Goal: Task Accomplishment & Management: Use online tool/utility

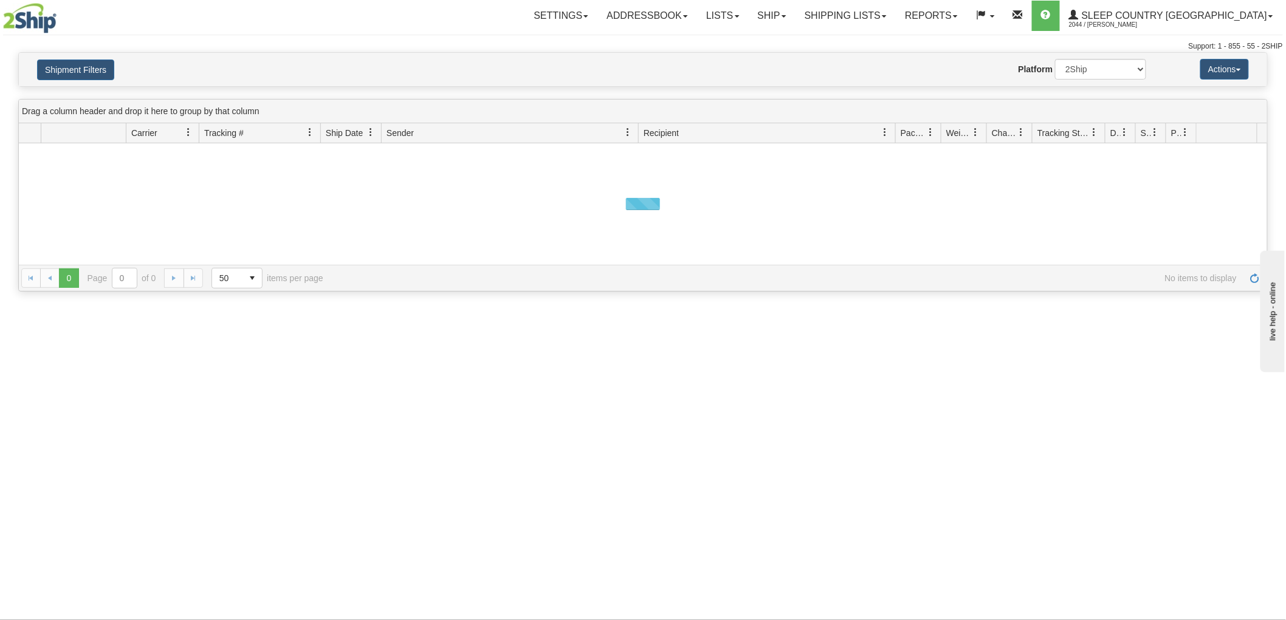
click at [94, 75] on button "Shipment Filters" at bounding box center [75, 70] width 77 height 21
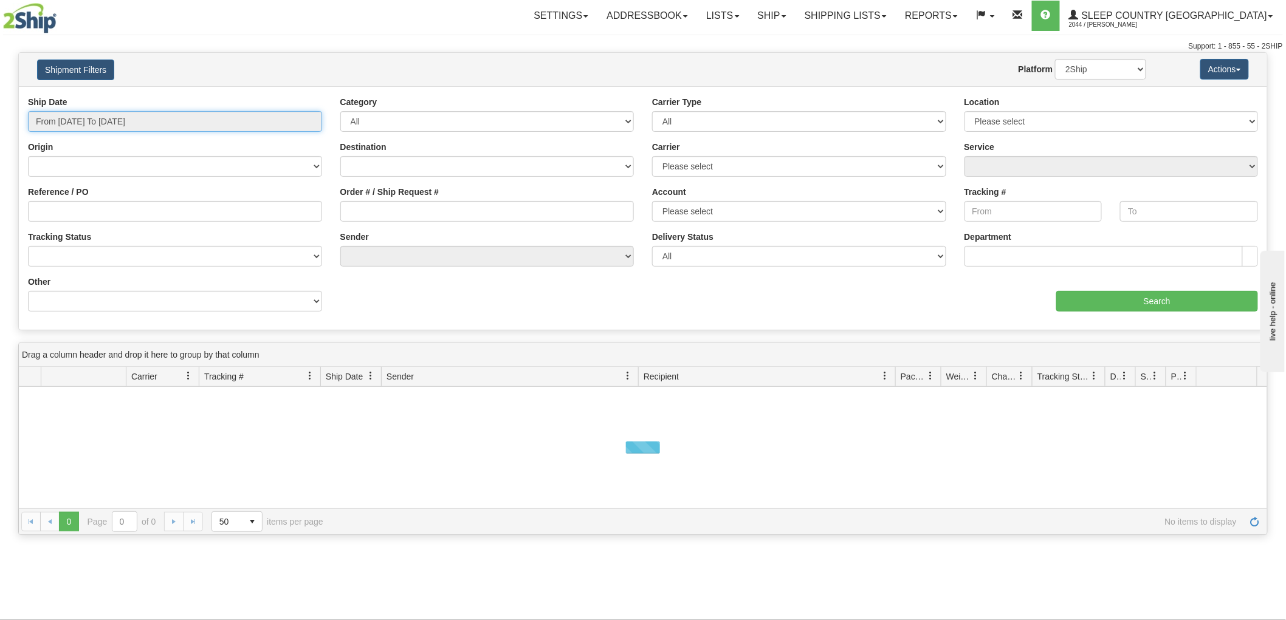
drag, startPoint x: 125, startPoint y: 116, endPoint x: 131, endPoint y: 120, distance: 6.9
click at [126, 117] on input "From [DATE] To [DATE]" at bounding box center [175, 121] width 294 height 21
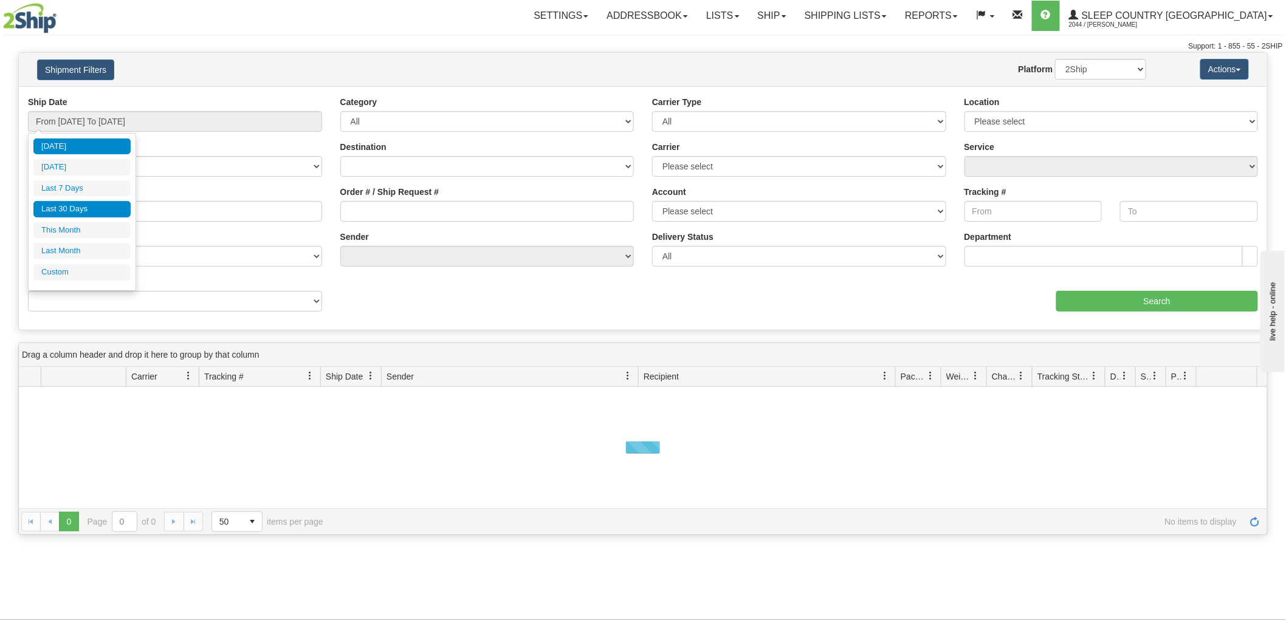
click at [83, 207] on li "Last 30 Days" at bounding box center [81, 209] width 97 height 16
type input "From [DATE] To [DATE]"
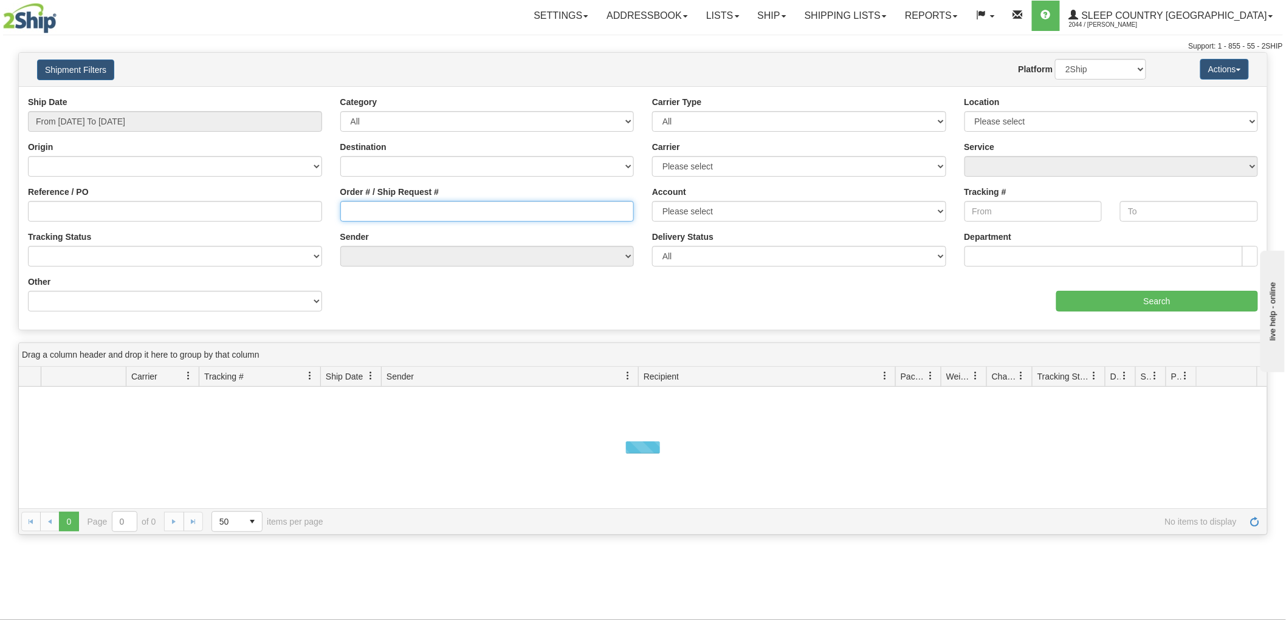
click at [519, 218] on input "Order # / Ship Request #" at bounding box center [487, 211] width 294 height 21
paste input "9000H971156"
type input "9000H971156"
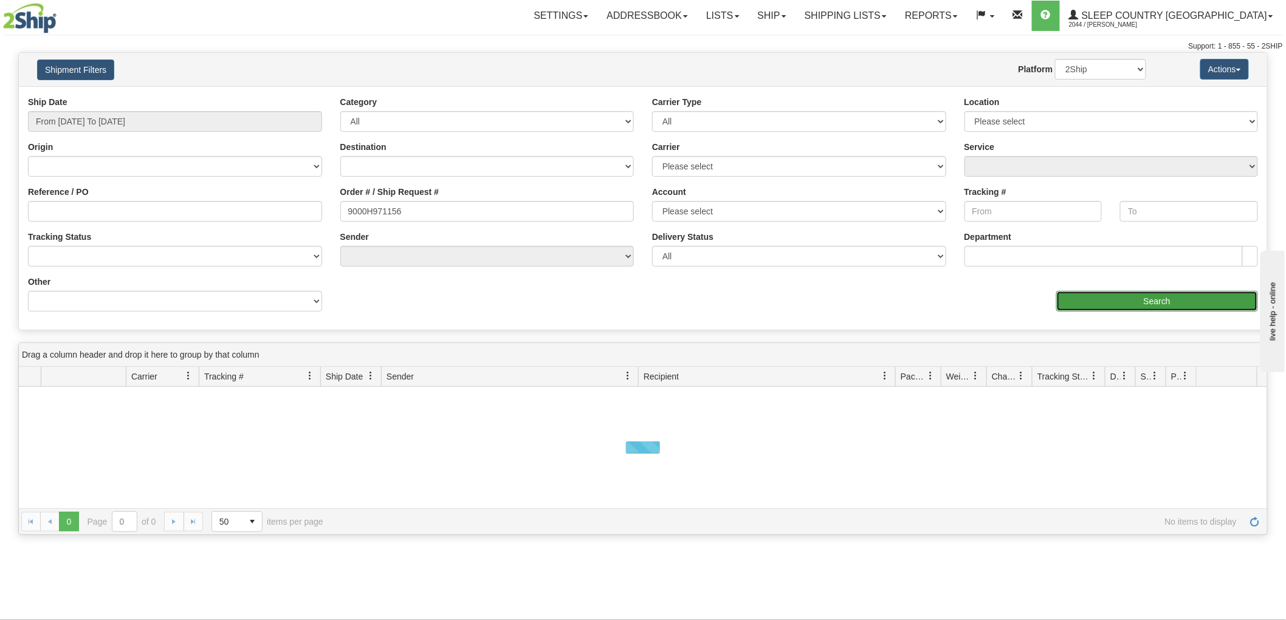
click at [1078, 300] on input "Search" at bounding box center [1157, 301] width 202 height 21
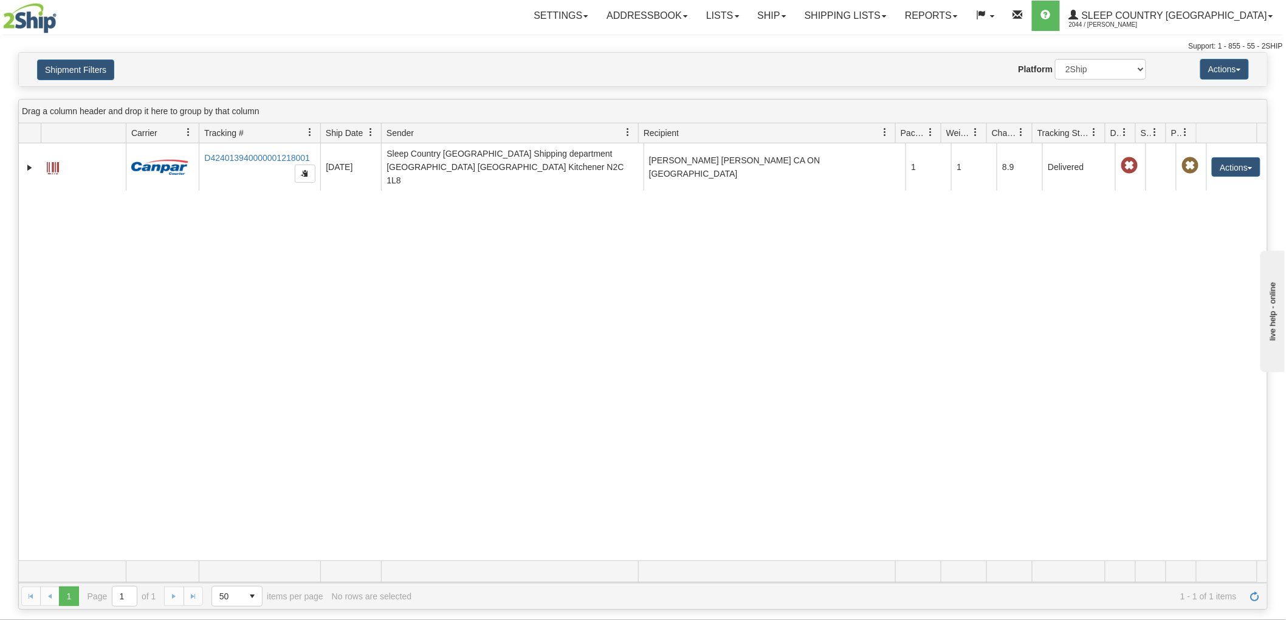
click at [66, 267] on div "31419958 2044 D424013940000001218001 [DATE] [DATE] 10:40:31 AM Sleep Country [G…" at bounding box center [643, 351] width 1248 height 417
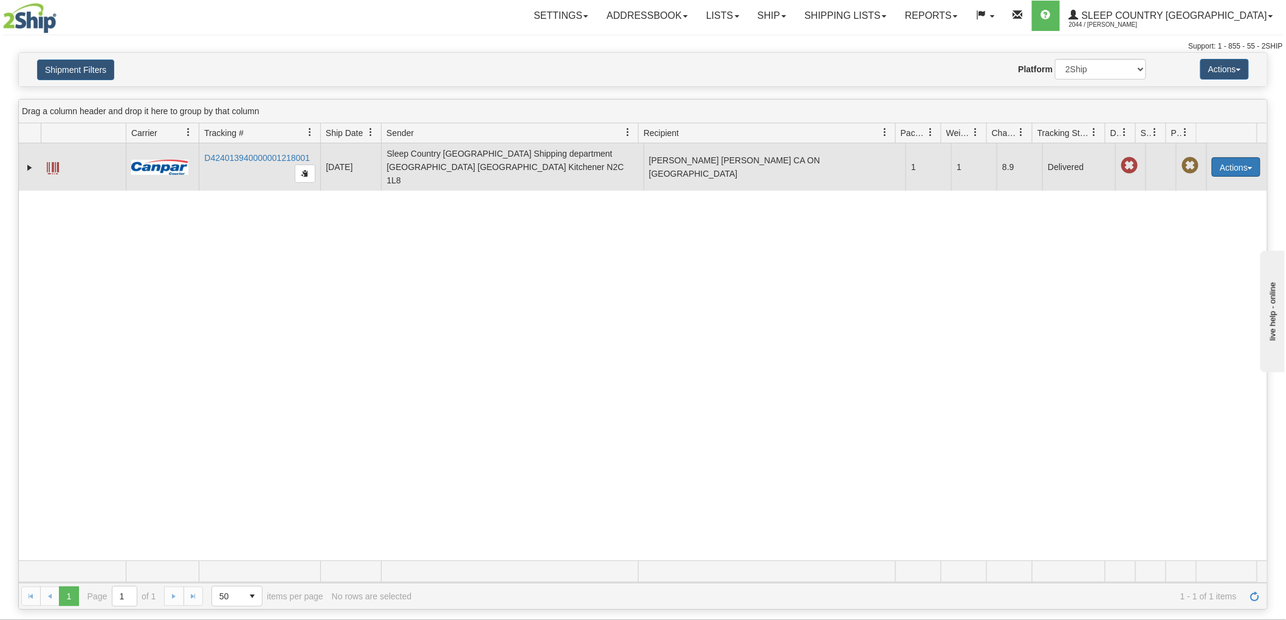
click at [1225, 163] on button "Actions" at bounding box center [1236, 166] width 49 height 19
click at [1214, 201] on link "Return" at bounding box center [1210, 205] width 97 height 16
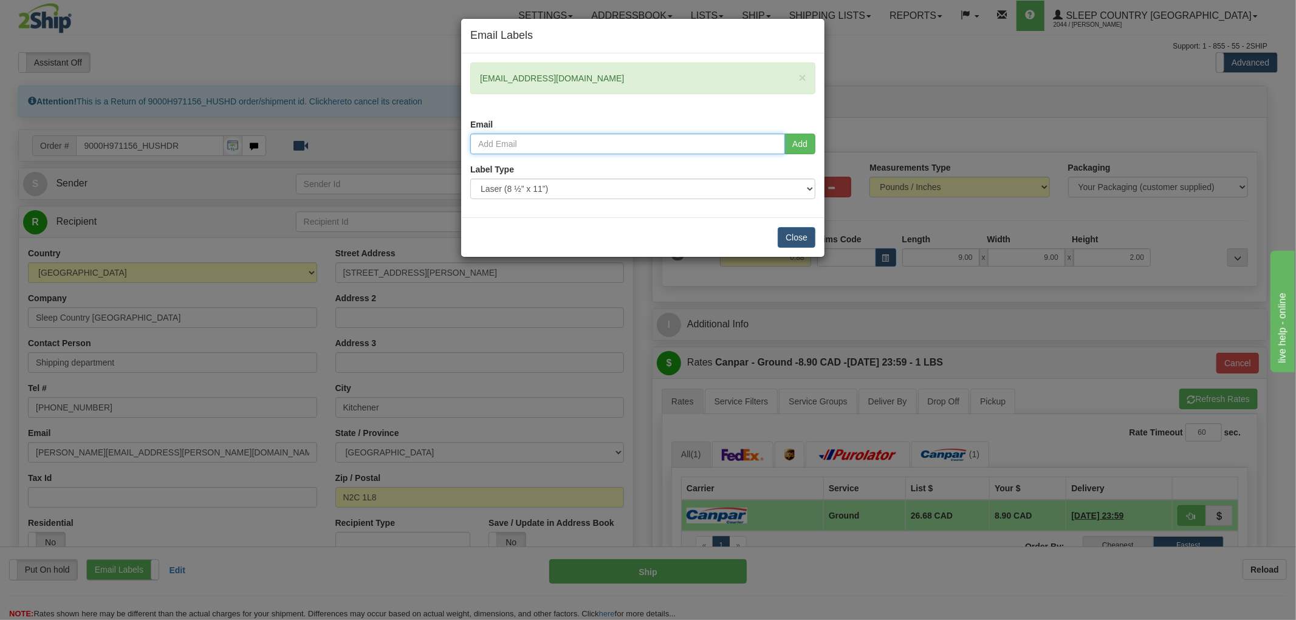
click at [544, 146] on input "email" at bounding box center [627, 144] width 315 height 21
click at [544, 143] on input "email" at bounding box center [627, 144] width 315 height 21
paste input "Daniela Dodon <daniela.dodon@sleepcountry.ca>"
type input "daniela.dodon@sleepcountry.ca"
click at [806, 144] on button "Add" at bounding box center [799, 144] width 31 height 21
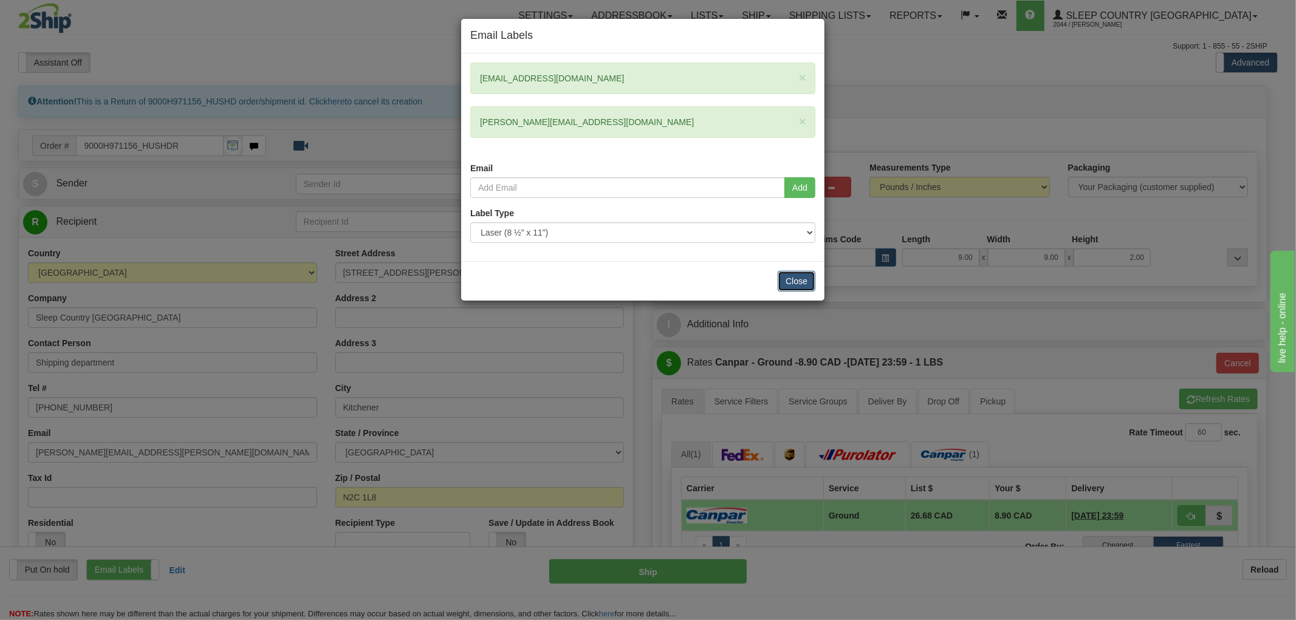
click at [810, 283] on button "Close" at bounding box center [797, 281] width 38 height 21
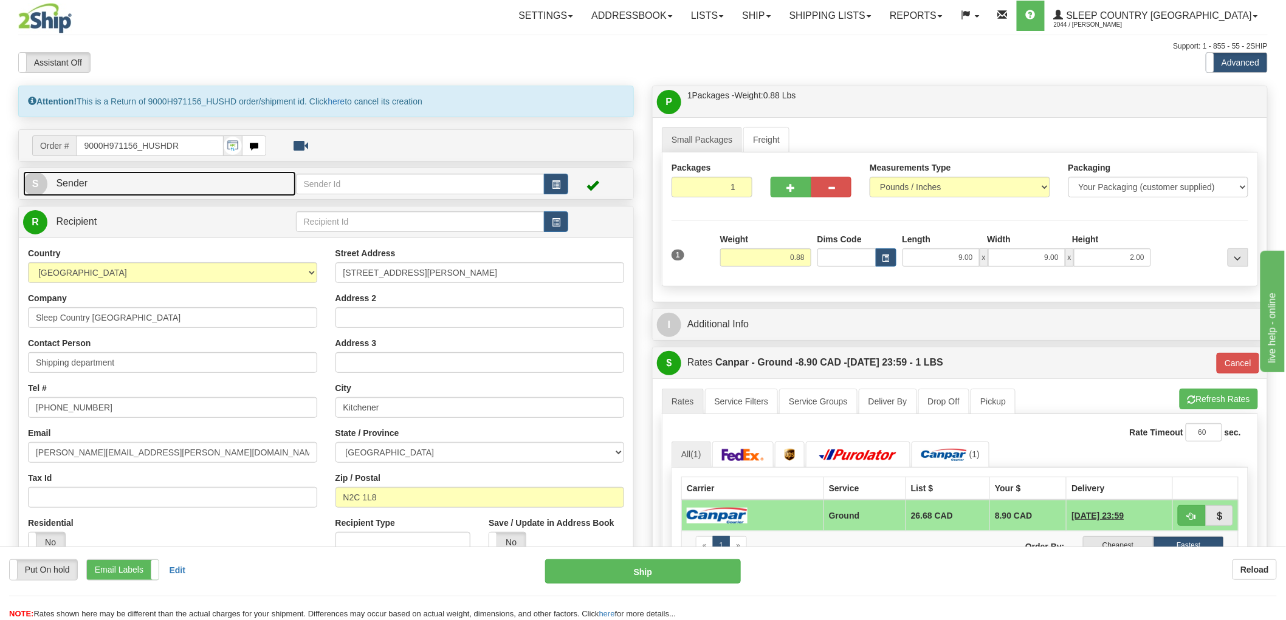
click at [216, 193] on link "S Sender" at bounding box center [159, 183] width 273 height 25
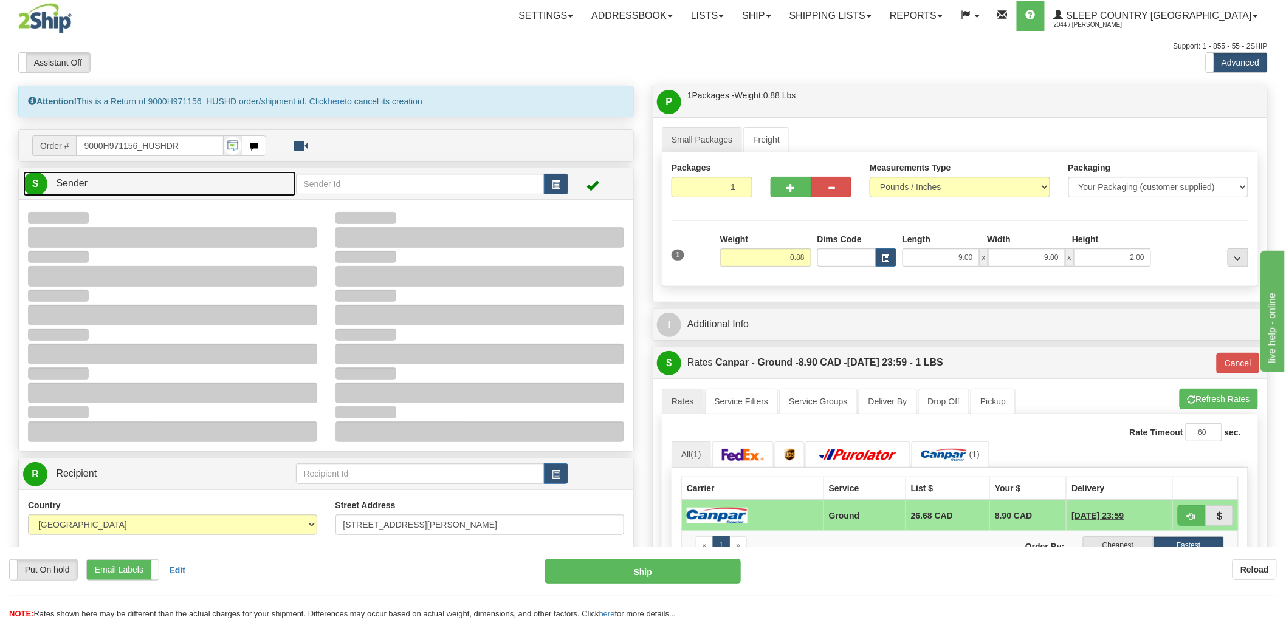
type input "11:18"
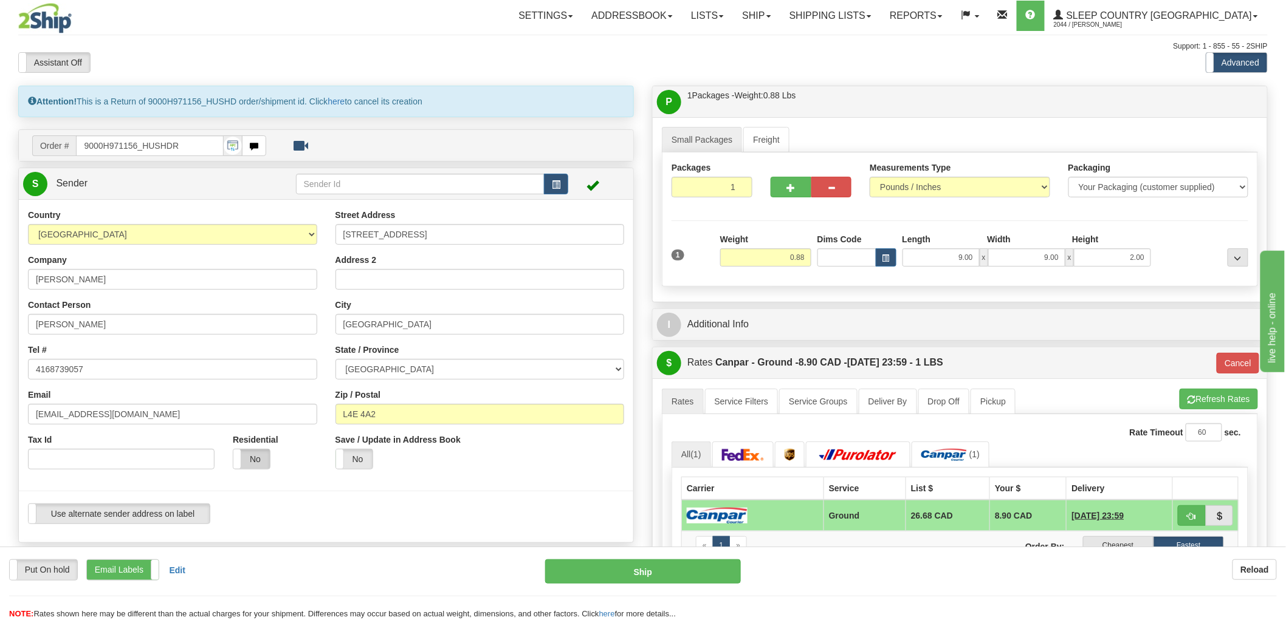
click at [253, 457] on label "No" at bounding box center [251, 459] width 36 height 19
type input "1"
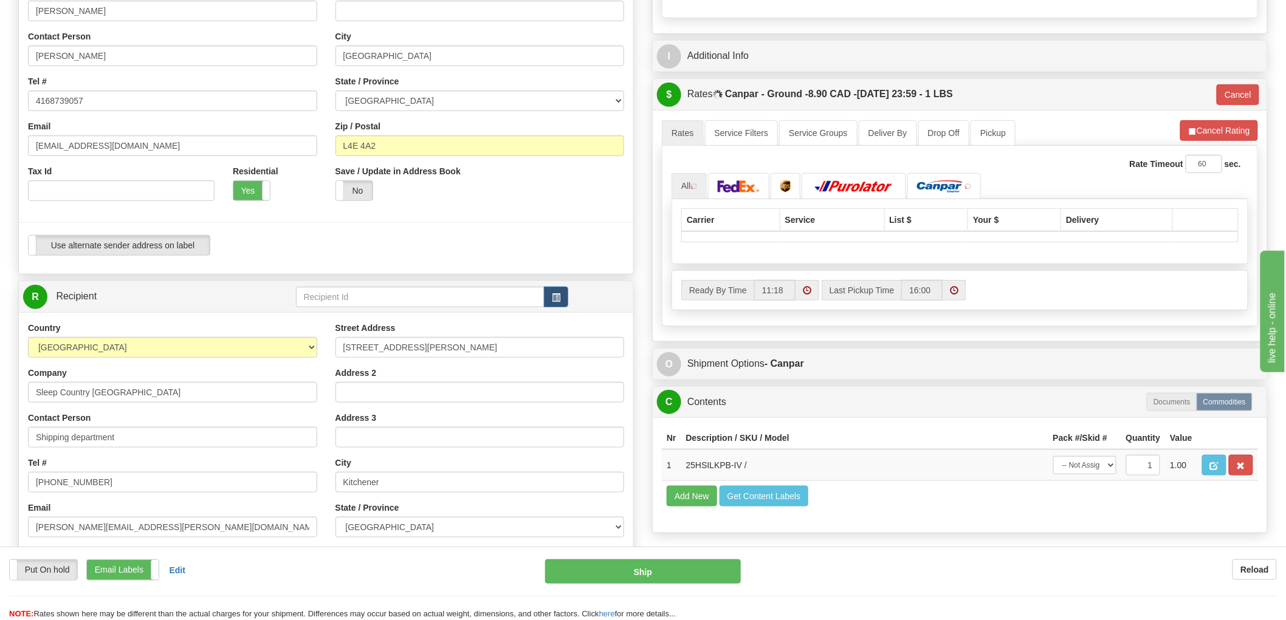
scroll to position [270, 0]
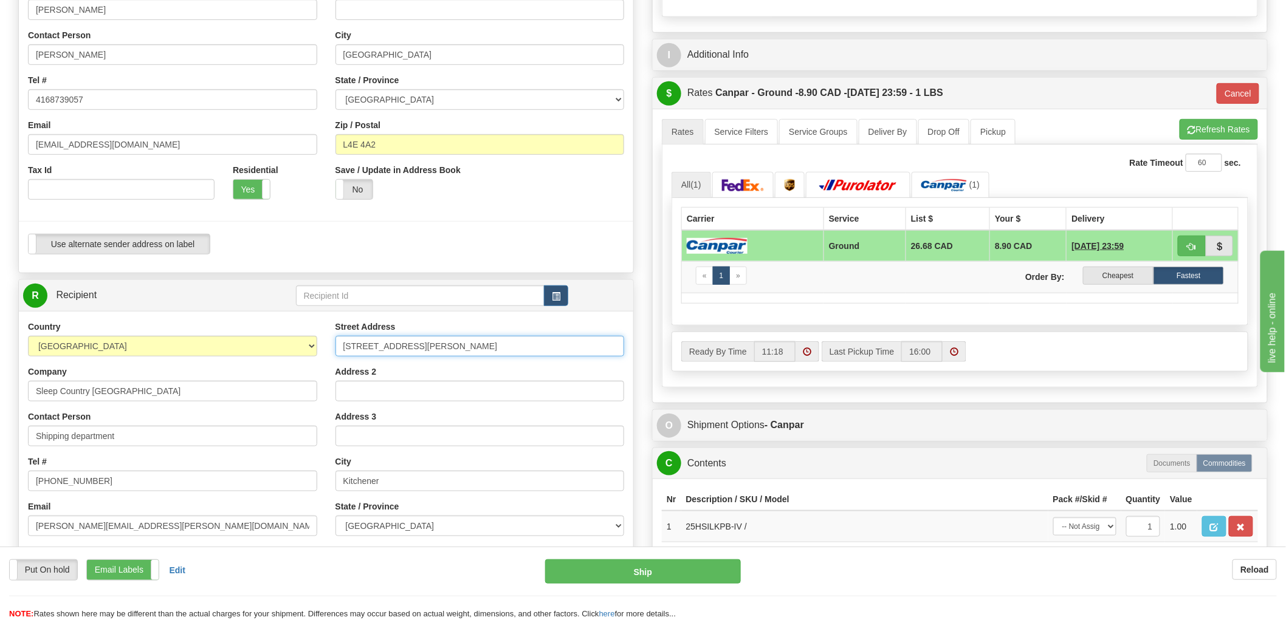
click at [431, 345] on input "10 Pearson St" at bounding box center [479, 346] width 289 height 21
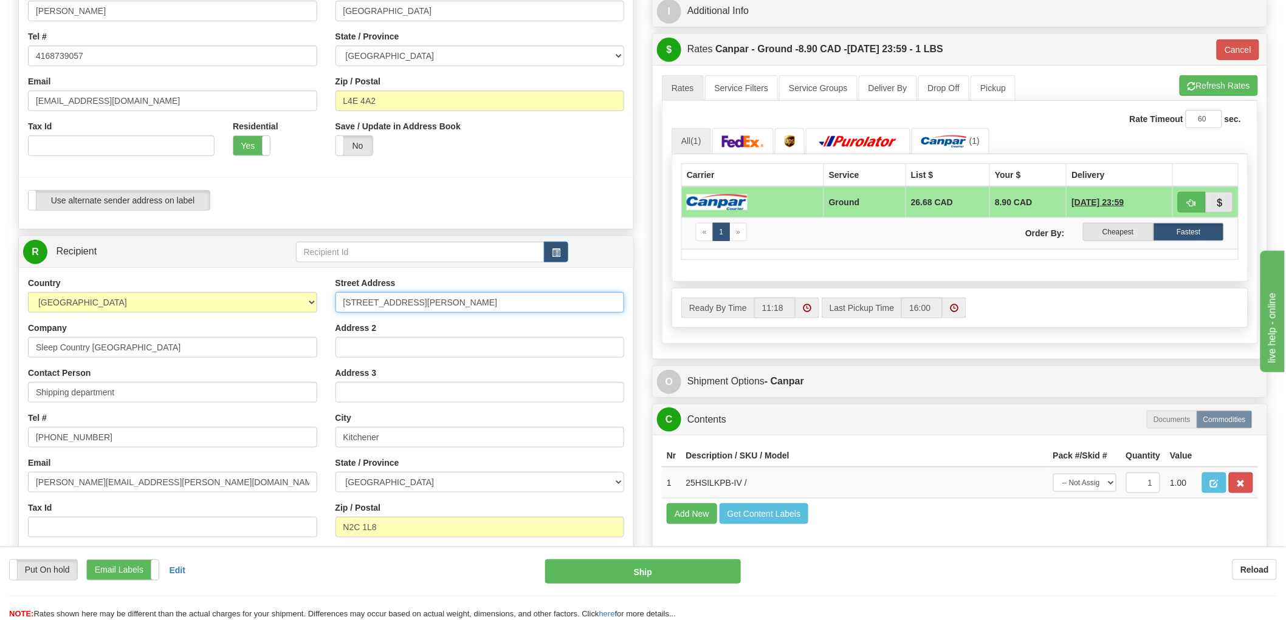
scroll to position [337, 0]
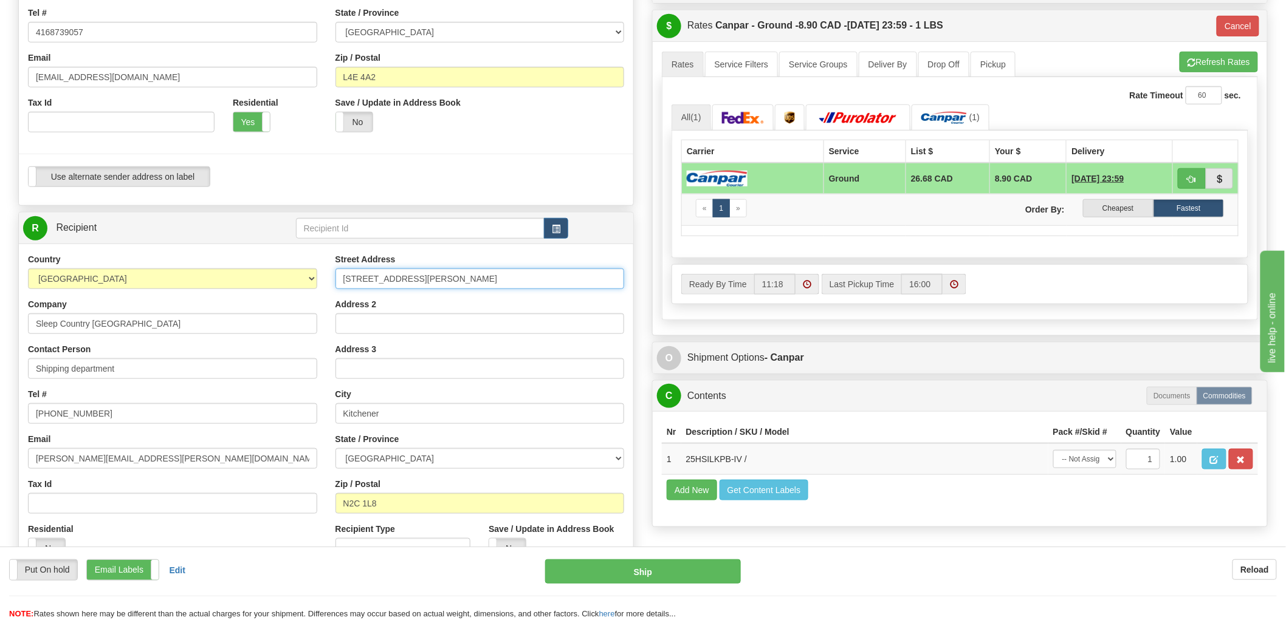
paste input "520 COLLEGE ST EAST BELLEVILLE K8N 4Z6"
type input "520 COLLEGE ST EAST"
paste input "BELLEVILLE K8N 4Z6"
type input "BELLEVILLE"
paste input "K8N 4Z6"
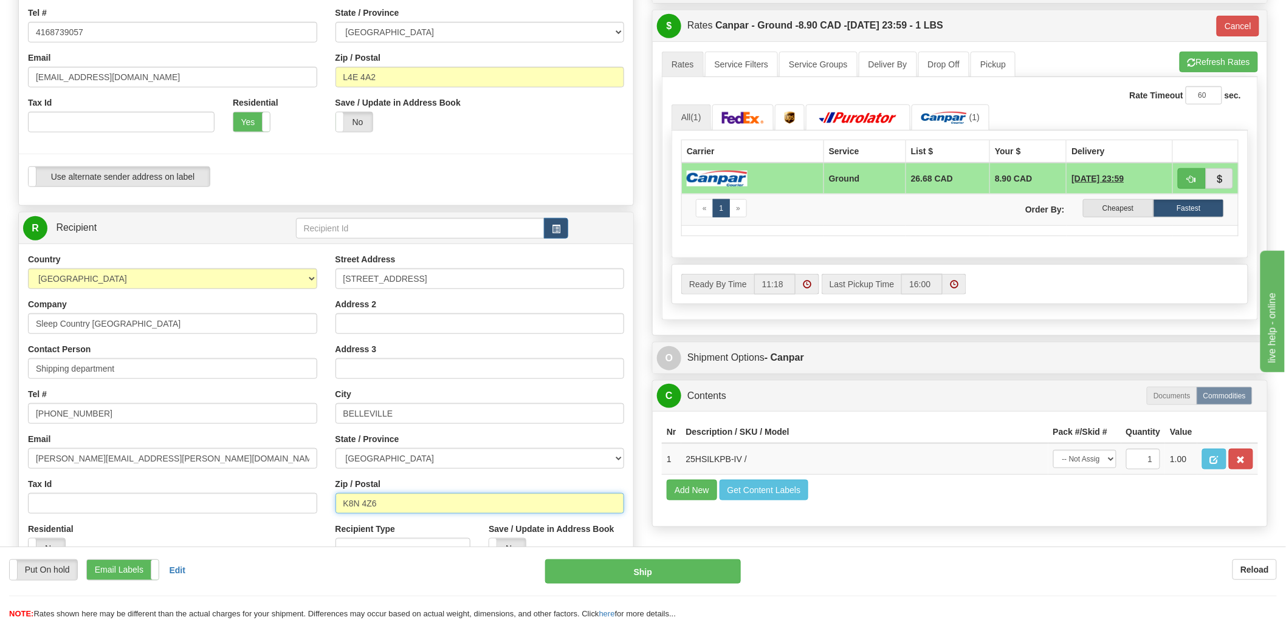
type input "K8N 4Z6"
click at [177, 329] on input "Sleep Country [GEOGRAPHIC_DATA]" at bounding box center [172, 324] width 289 height 21
type input "1"
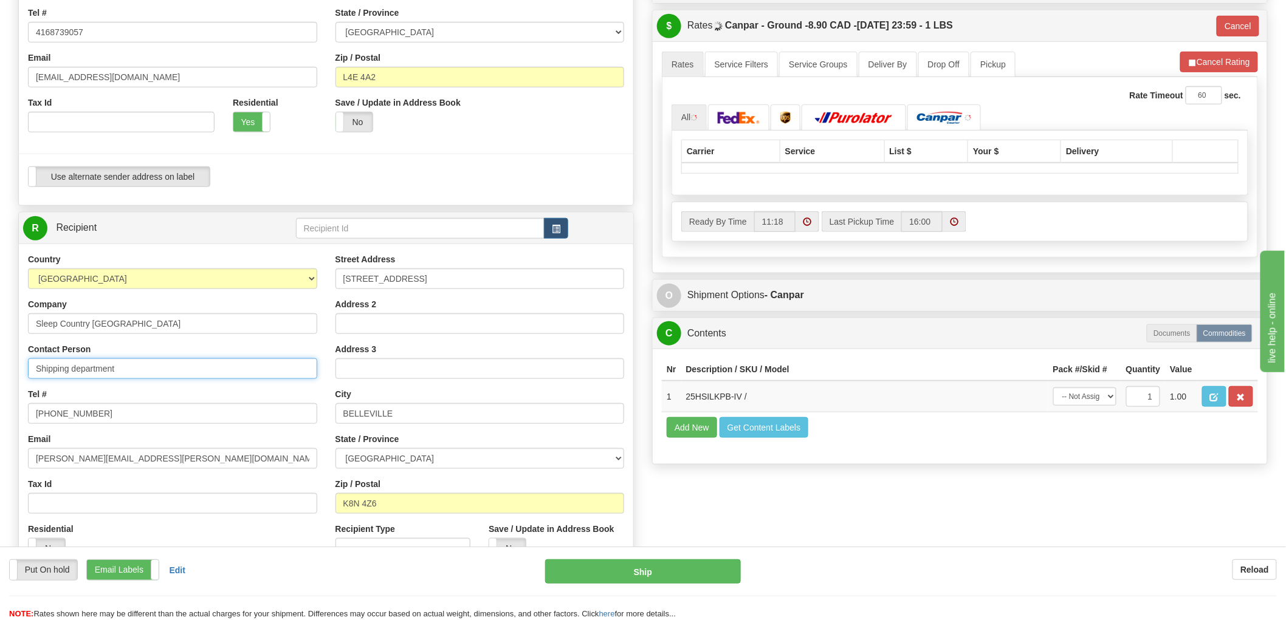
click at [137, 369] on input "Shipping department" at bounding box center [172, 369] width 289 height 21
paste input "leep Country Canada"
type input "Sleep Country [GEOGRAPHIC_DATA]"
click at [140, 416] on input "(289)-748-0206" at bounding box center [172, 413] width 289 height 21
type input "1"
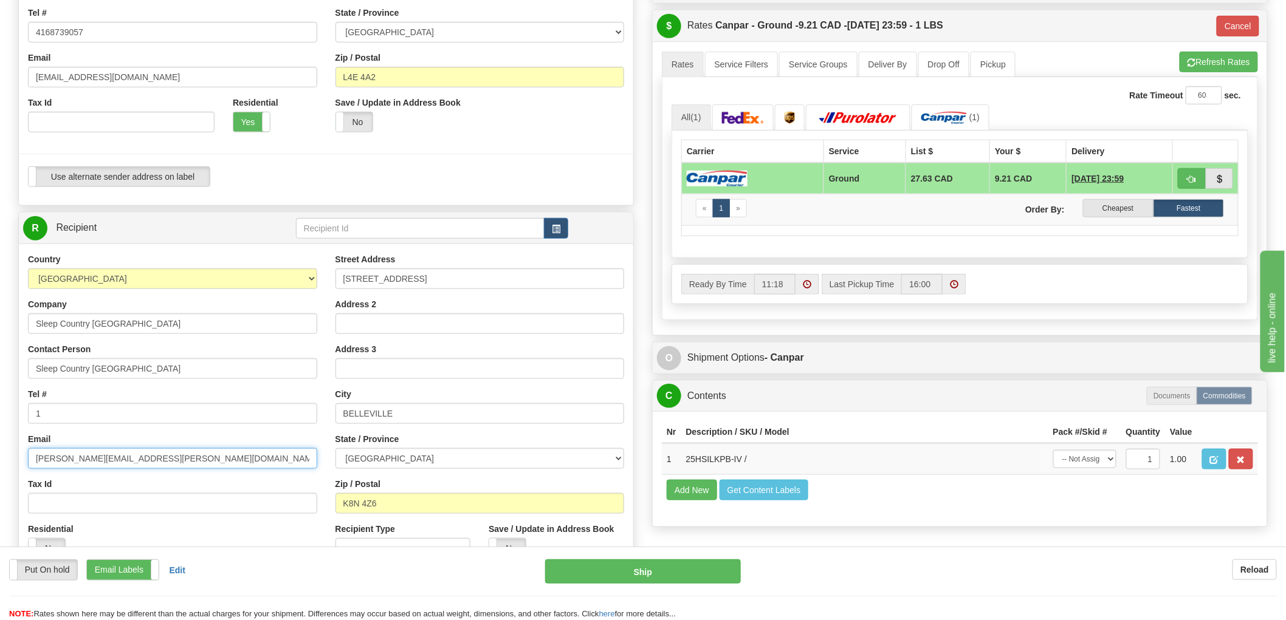
click at [154, 448] on input "olga.hazan@2ship.com" at bounding box center [172, 458] width 289 height 21
paste input "1-888-753-3788"
type input "1-888-753-3788"
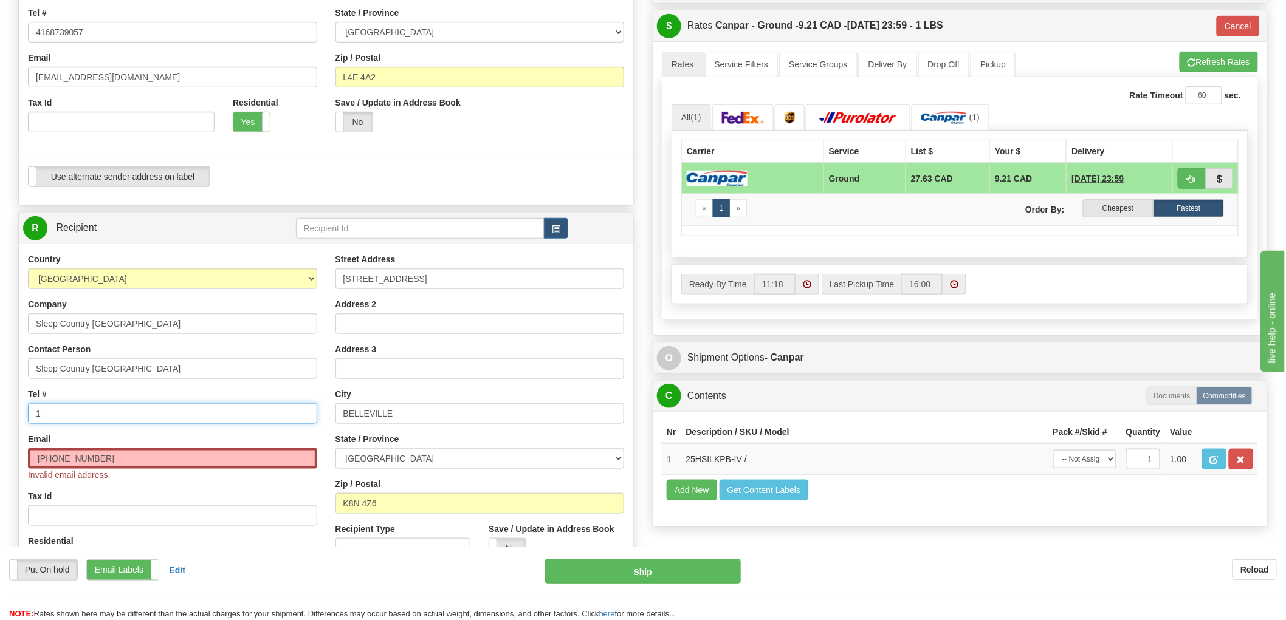
click at [152, 421] on input "1" at bounding box center [172, 413] width 289 height 21
paste input "1-888-753-3788"
click at [152, 413] on input "11-888-753-3788" at bounding box center [172, 413] width 289 height 21
paste input "text"
paste input "cs@support.sleepcountry.ca"
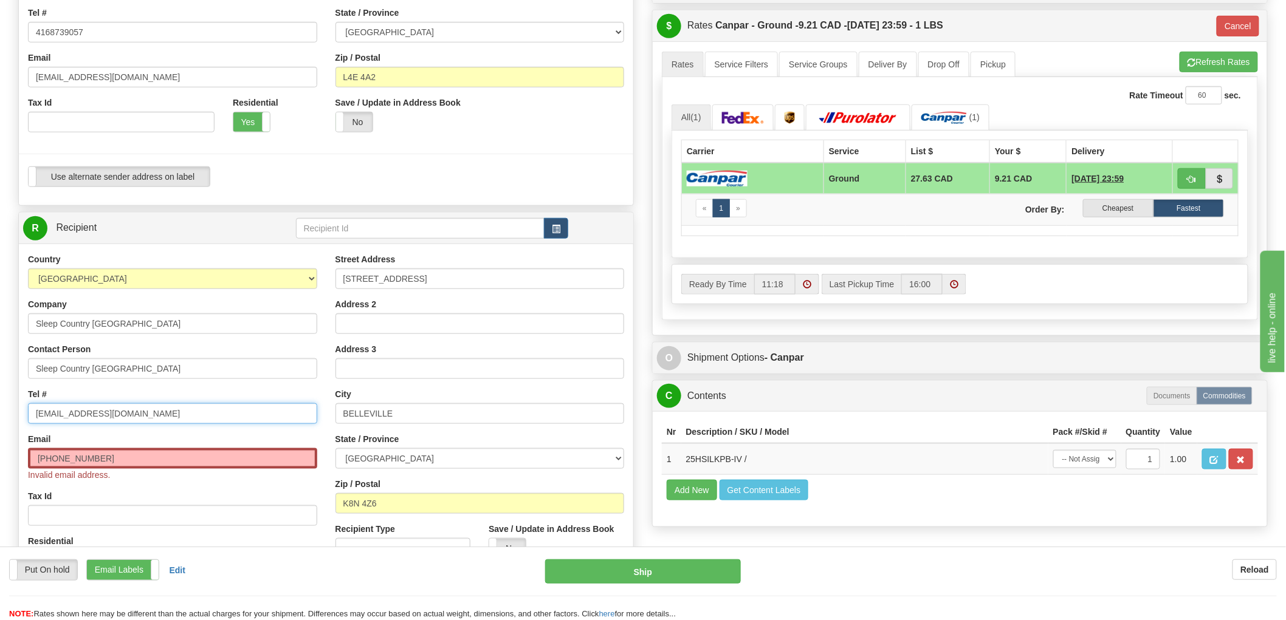
type input "1-888-753-3788"
click at [146, 450] on div "Email 1-888-753-3788 Invalid email address." at bounding box center [172, 457] width 289 height 48
click at [143, 460] on input "1-888-753-3788" at bounding box center [172, 458] width 289 height 21
paste input "cs@support.sleepcountry.ca"
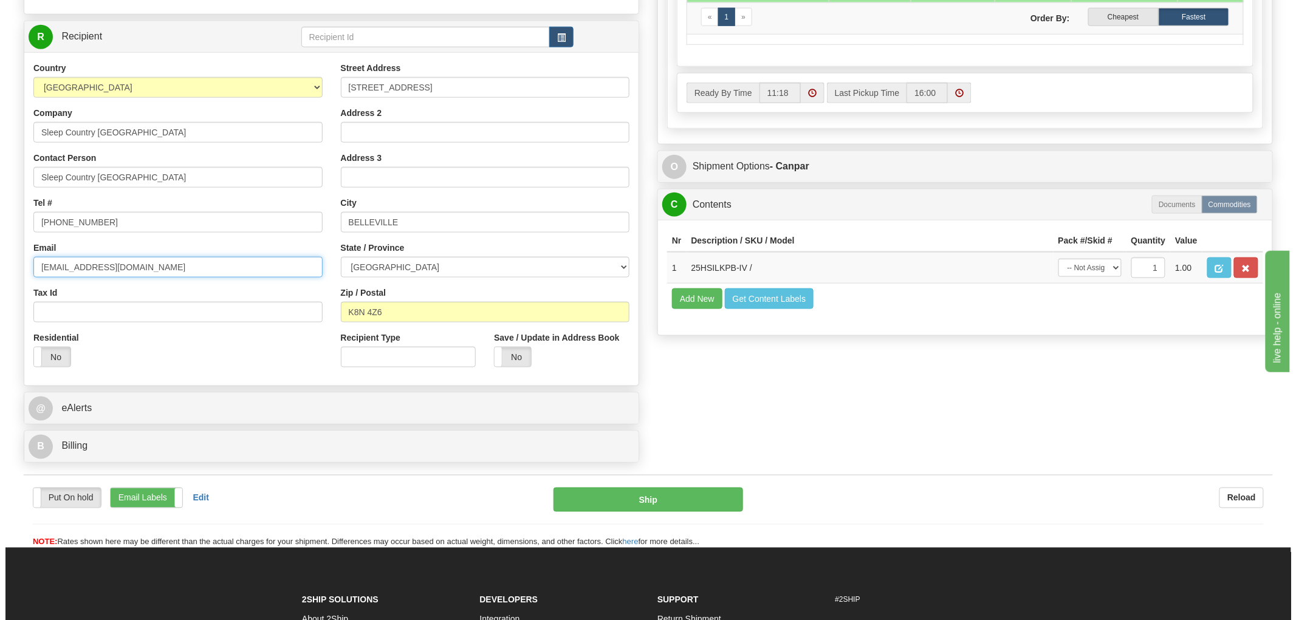
scroll to position [540, 0]
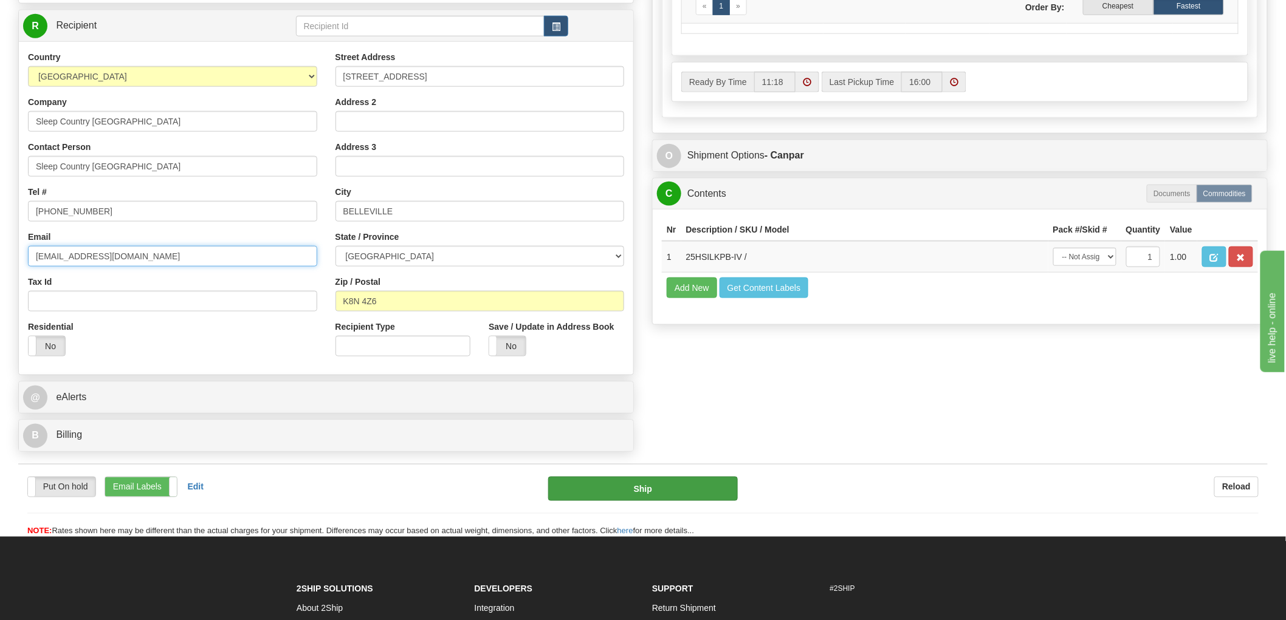
type input "cs@support.sleepcountry.ca"
click at [640, 490] on button "Ship" at bounding box center [643, 489] width 190 height 24
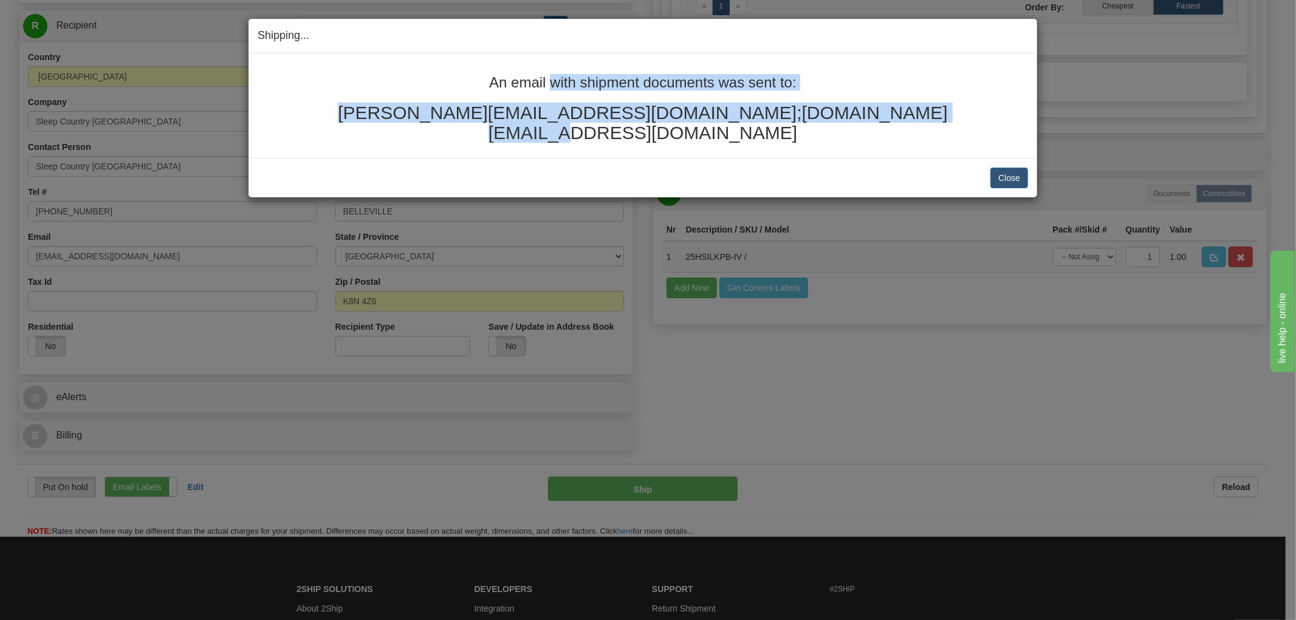
drag, startPoint x: 912, startPoint y: 116, endPoint x: 452, endPoint y: 69, distance: 462.4
click at [452, 69] on div "An email with shipment documents was sent to: jessicaschoe@hotmail.com;daniela.…" at bounding box center [643, 105] width 789 height 105
copy div "An email with shipment documents was sent to: jessicaschoe@hotmail.com;daniela.…"
